Goal: Navigation & Orientation: Find specific page/section

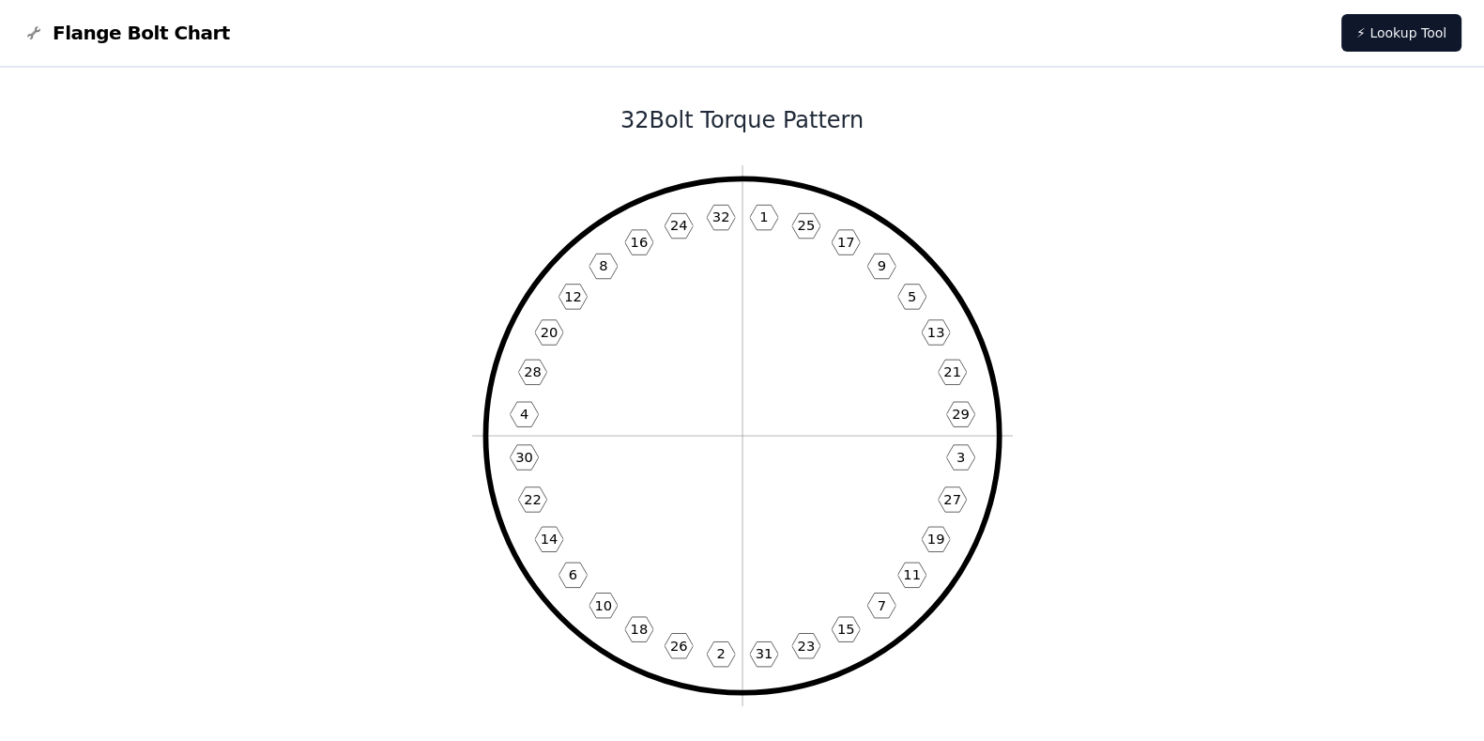
click at [136, 36] on span "Flange Bolt Chart" at bounding box center [141, 33] width 177 height 26
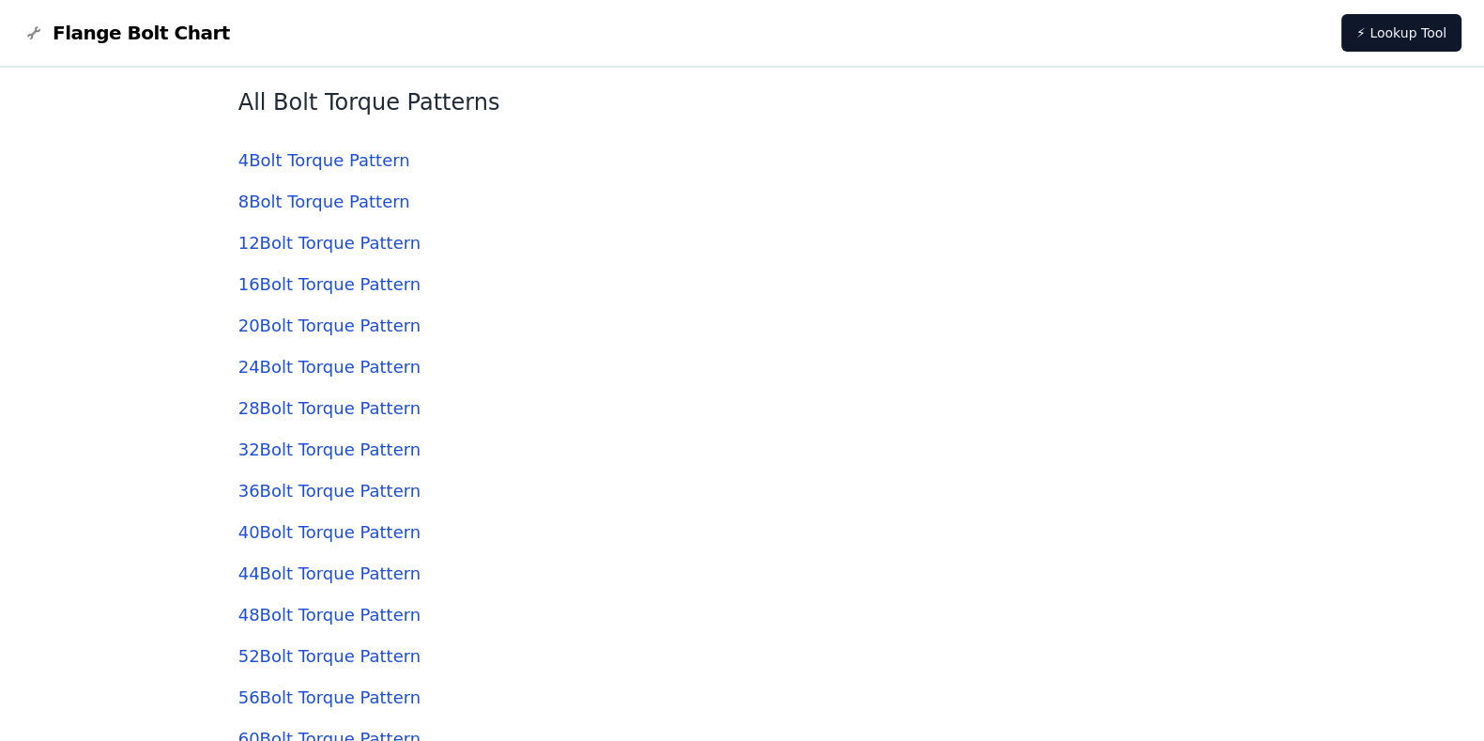
scroll to position [5164, 0]
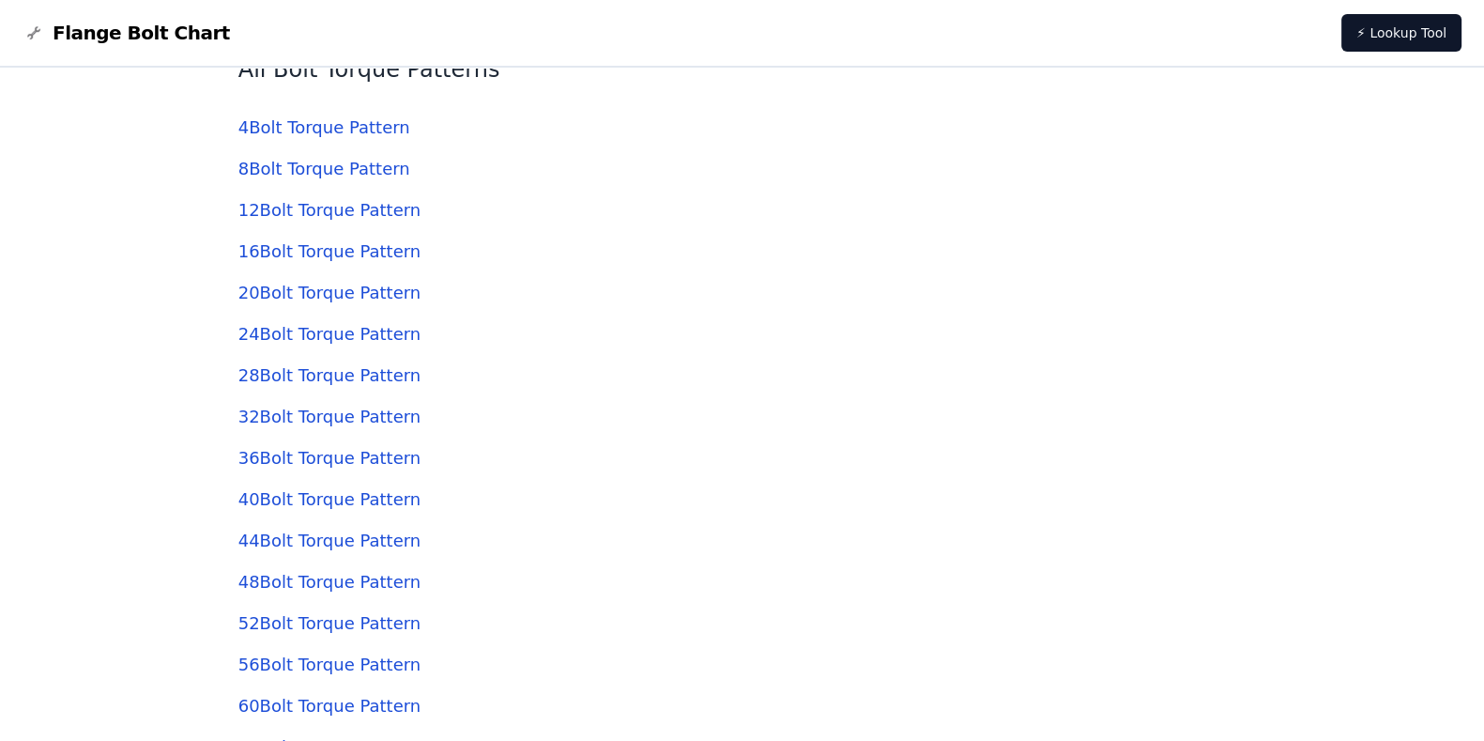
click at [301, 368] on link "28 Bolt Torque Pattern" at bounding box center [329, 375] width 182 height 20
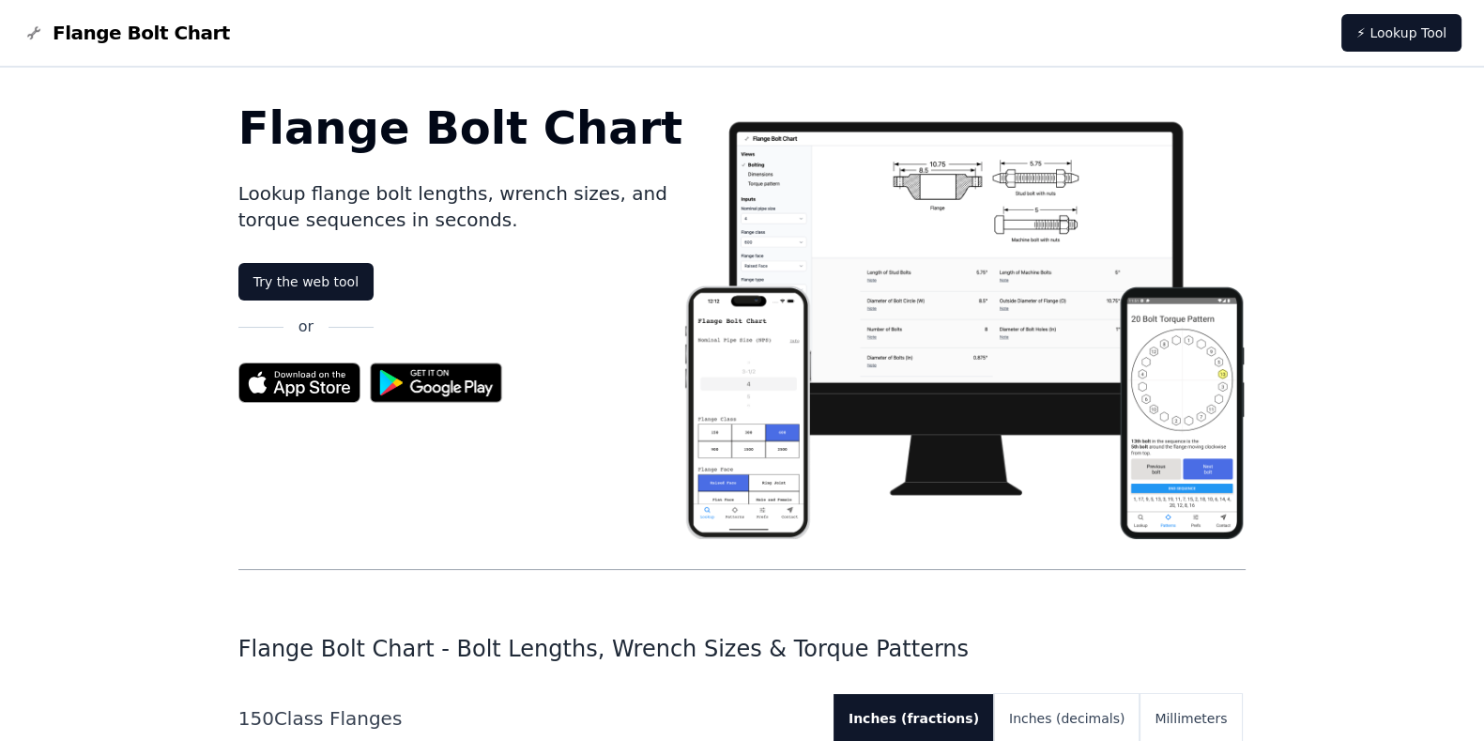
scroll to position [5164, 0]
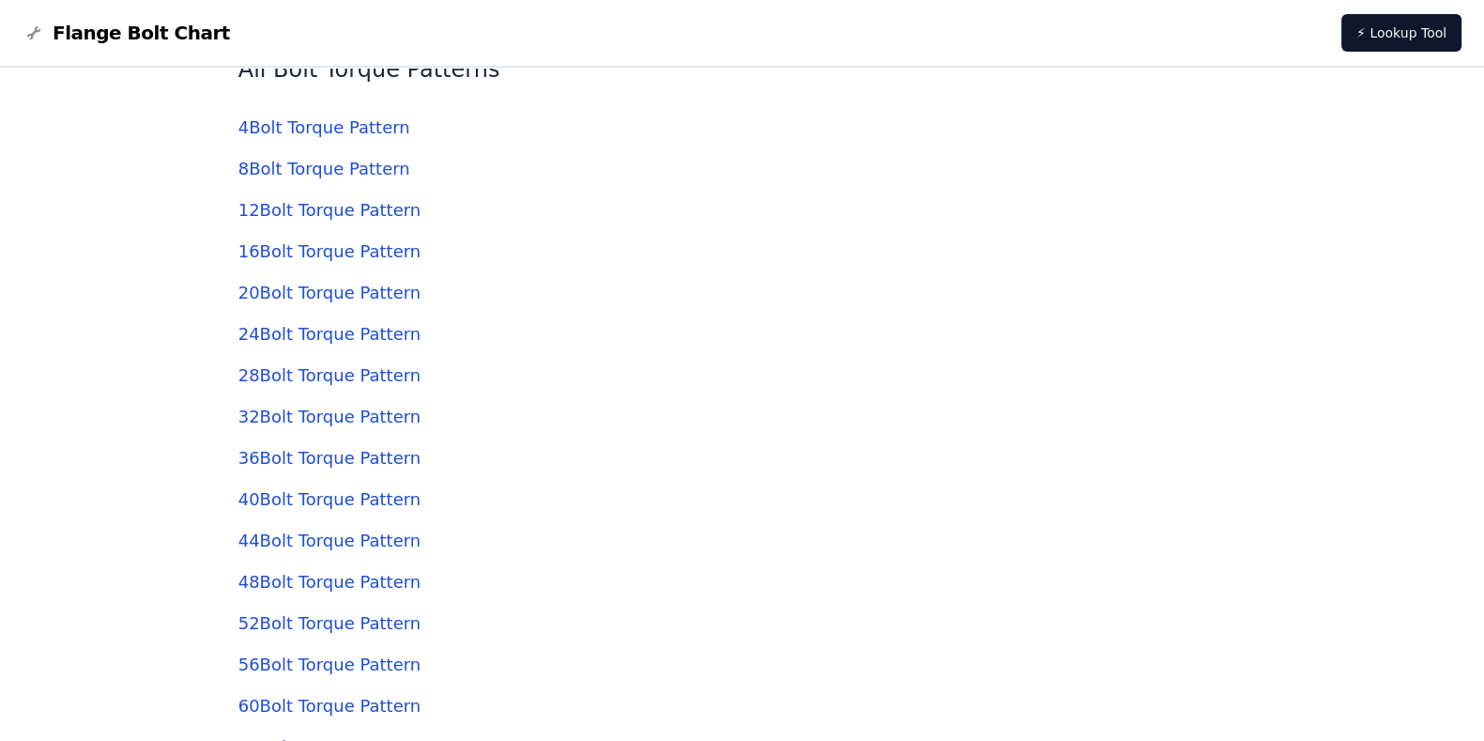
click at [282, 330] on link "24 Bolt Torque Pattern" at bounding box center [329, 334] width 182 height 20
